Goal: Information Seeking & Learning: Learn about a topic

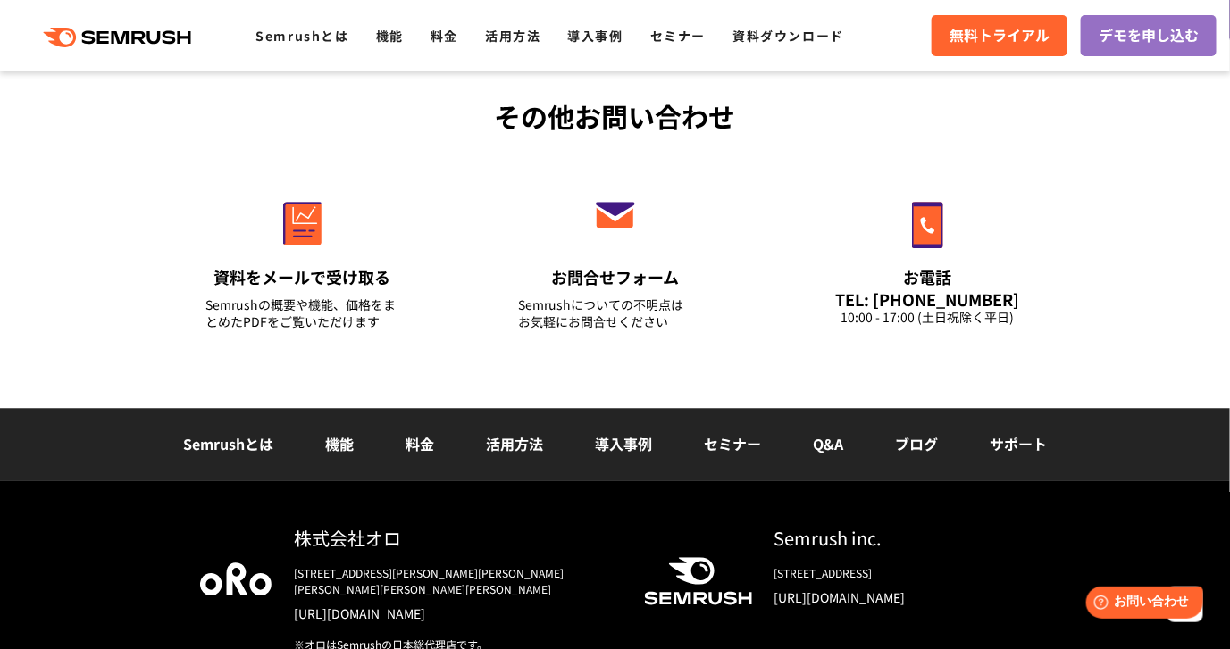
scroll to position [6413, 0]
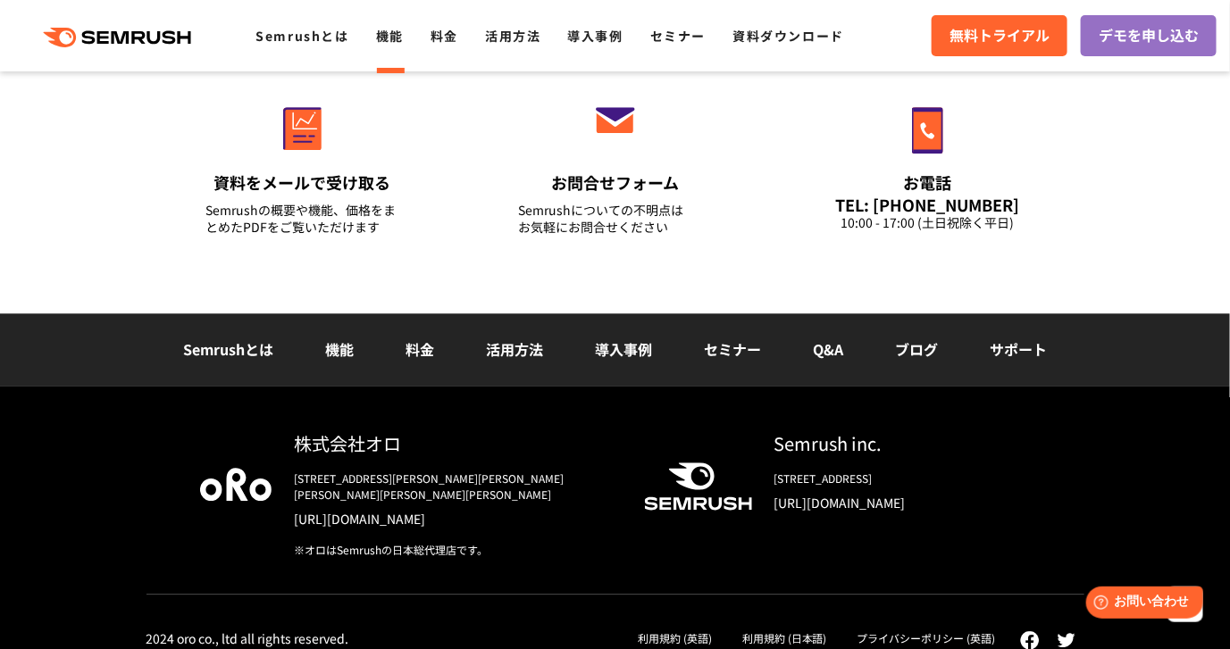
click at [387, 45] on link "機能" at bounding box center [390, 36] width 28 height 18
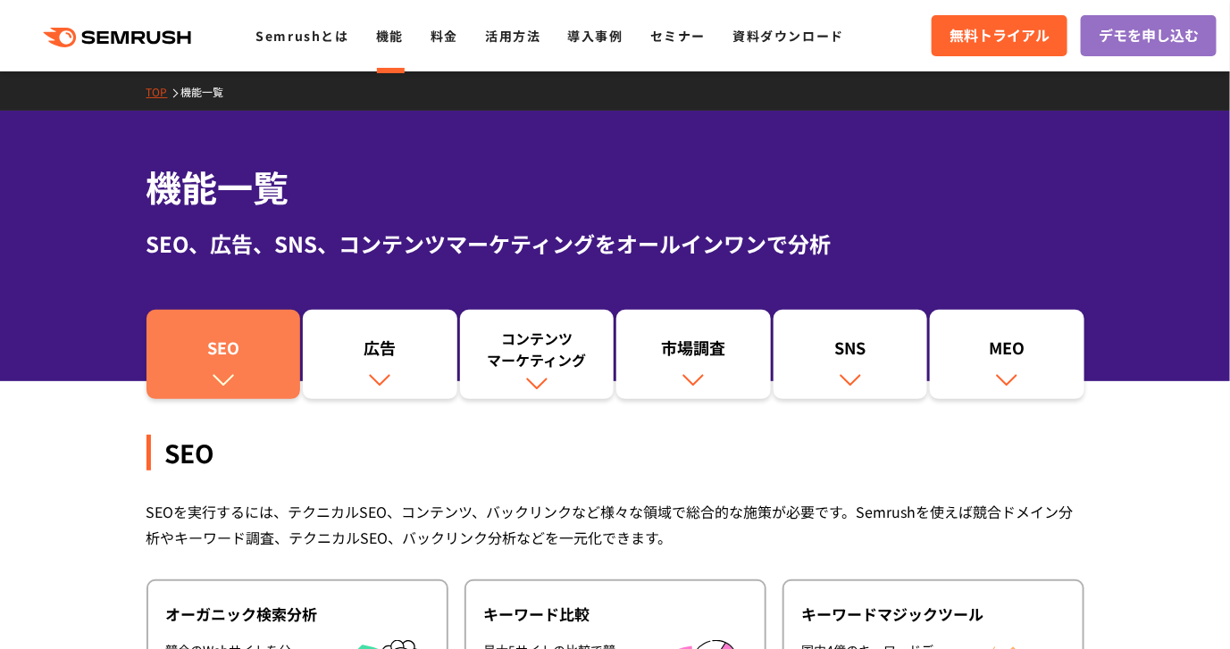
click at [251, 340] on div "SEO" at bounding box center [223, 352] width 137 height 30
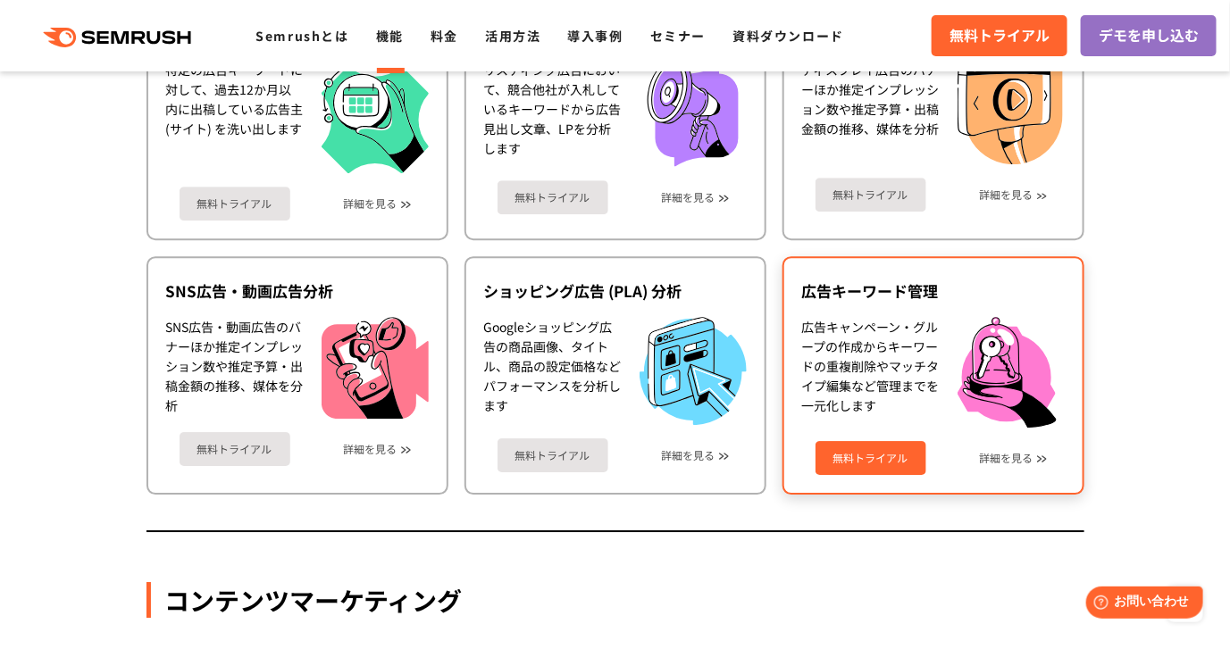
scroll to position [1828, 0]
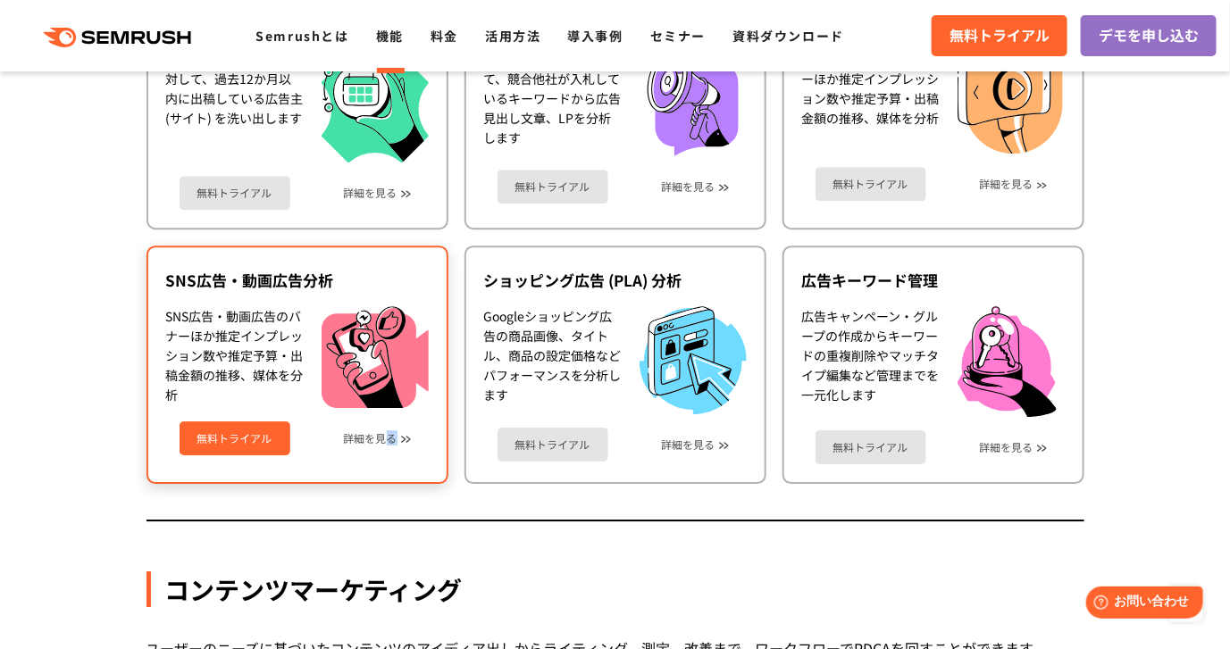
click at [390, 441] on div "無料トライアル 詳細を見る" at bounding box center [297, 431] width 263 height 47
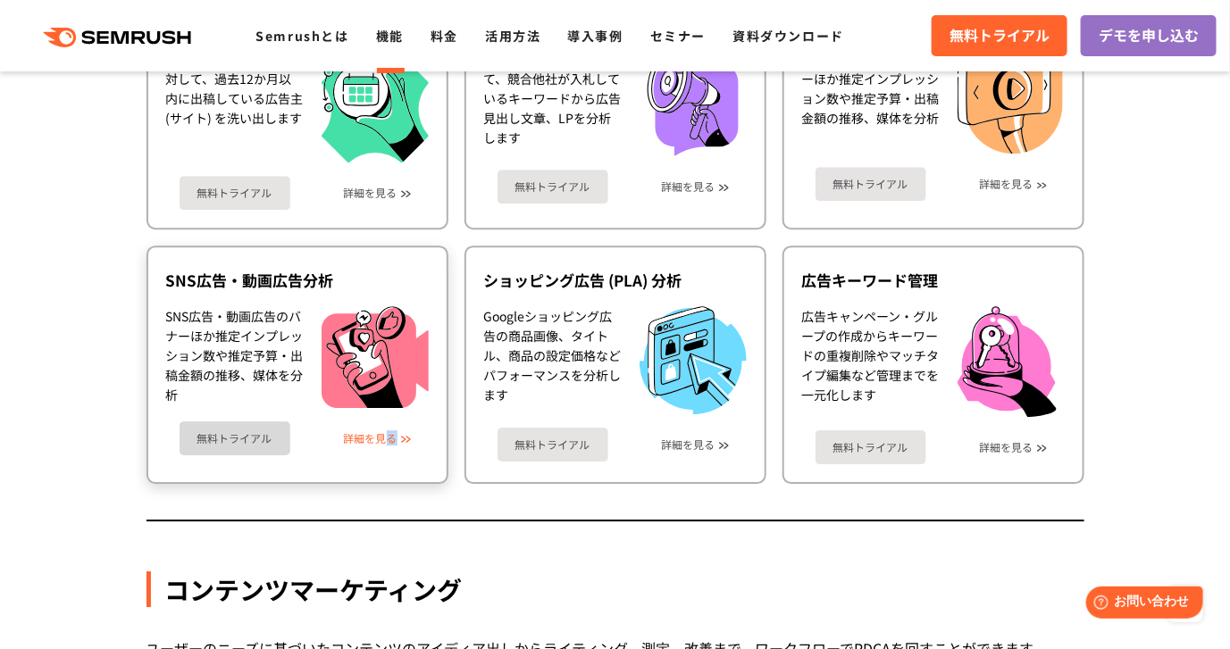
drag, startPoint x: 390, startPoint y: 441, endPoint x: 373, endPoint y: 428, distance: 22.3
click at [385, 432] on link "詳細を見る" at bounding box center [371, 438] width 54 height 13
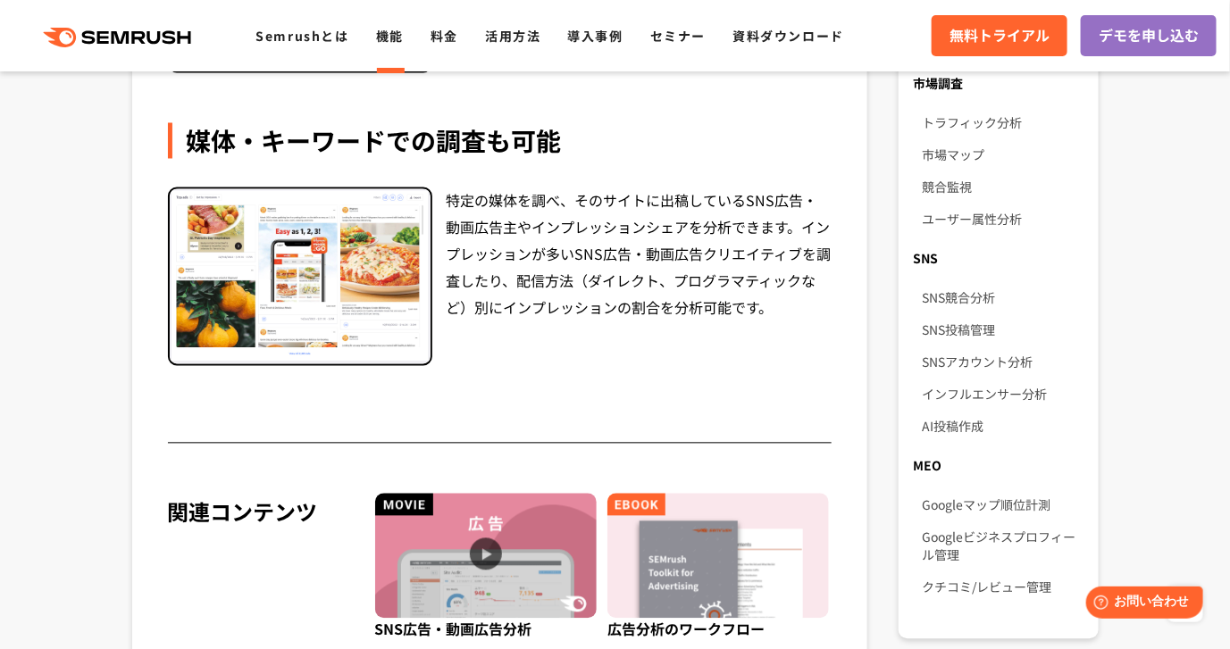
scroll to position [1340, 0]
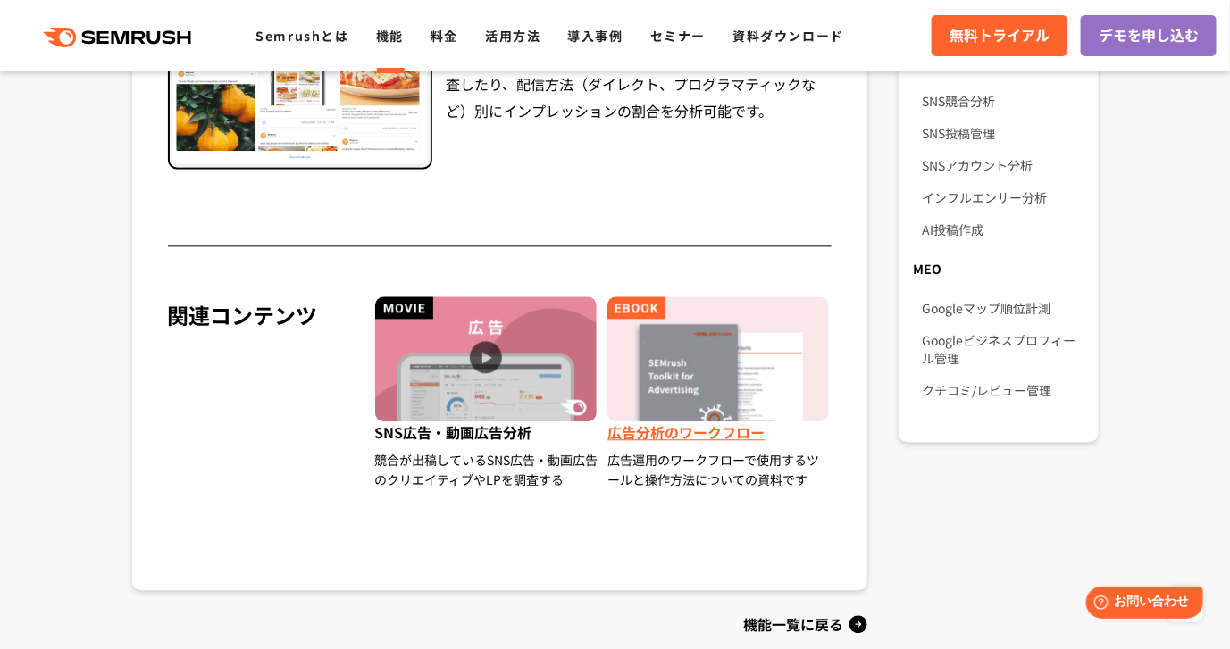
click at [684, 432] on span "広告分析のワークフロー" at bounding box center [719, 436] width 224 height 29
